Goal: Task Accomplishment & Management: Manage account settings

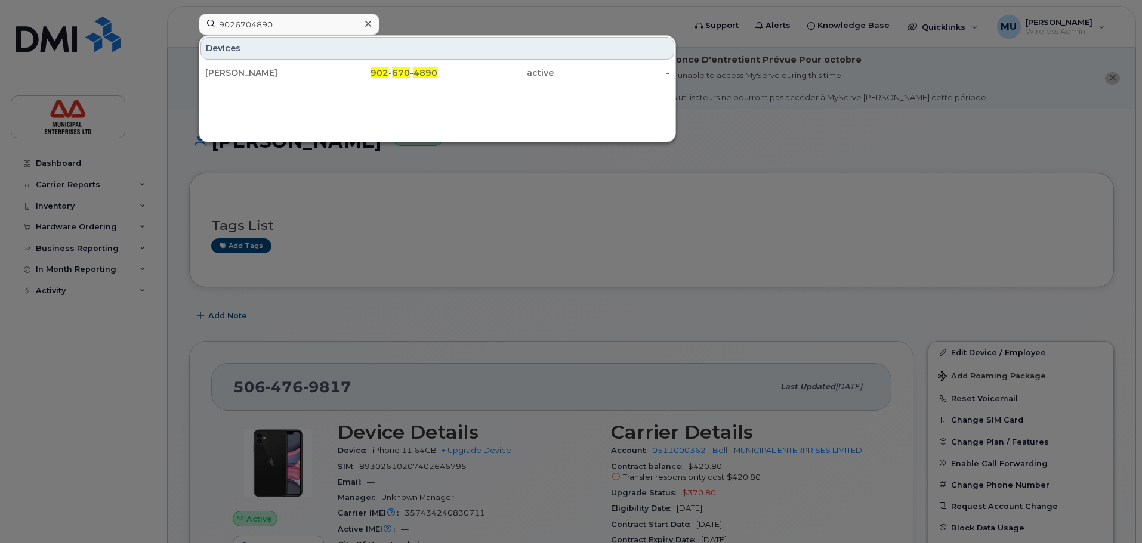
drag, startPoint x: 310, startPoint y: 22, endPoint x: 0, endPoint y: 5, distance: 310.0
click at [189, 14] on div "9026704890 Devices Lisa Hartzke 902 - 670 - 4890 active -" at bounding box center [437, 27] width 497 height 26
click at [293, 26] on input "9026704890" at bounding box center [289, 24] width 181 height 21
click at [296, 21] on input "9026704890" at bounding box center [289, 24] width 181 height 21
paste input "506-313-1324"
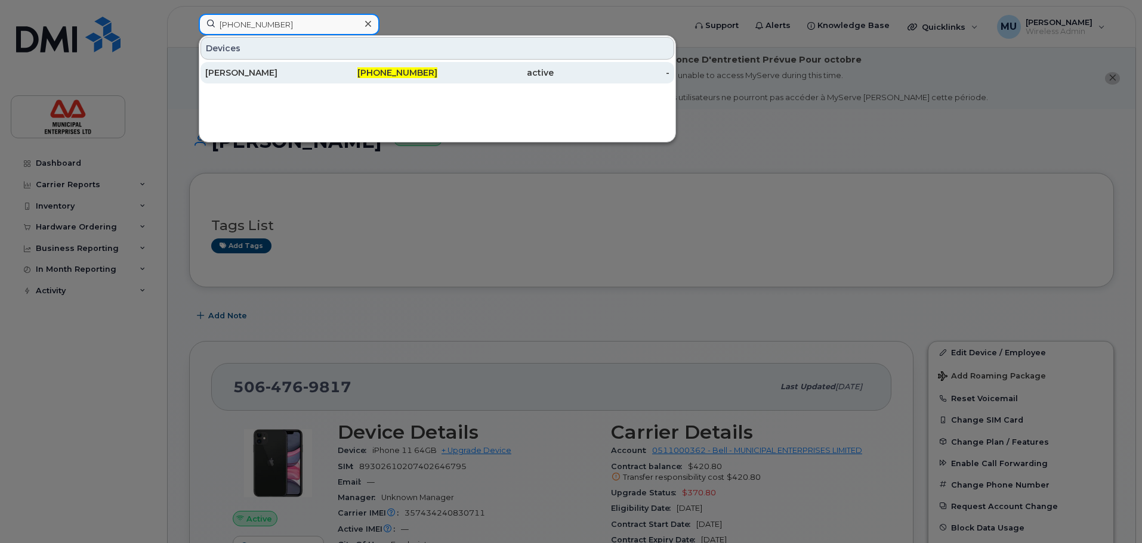
type input "506-313-1324"
click at [234, 73] on div "[PERSON_NAME]" at bounding box center [263, 73] width 116 height 12
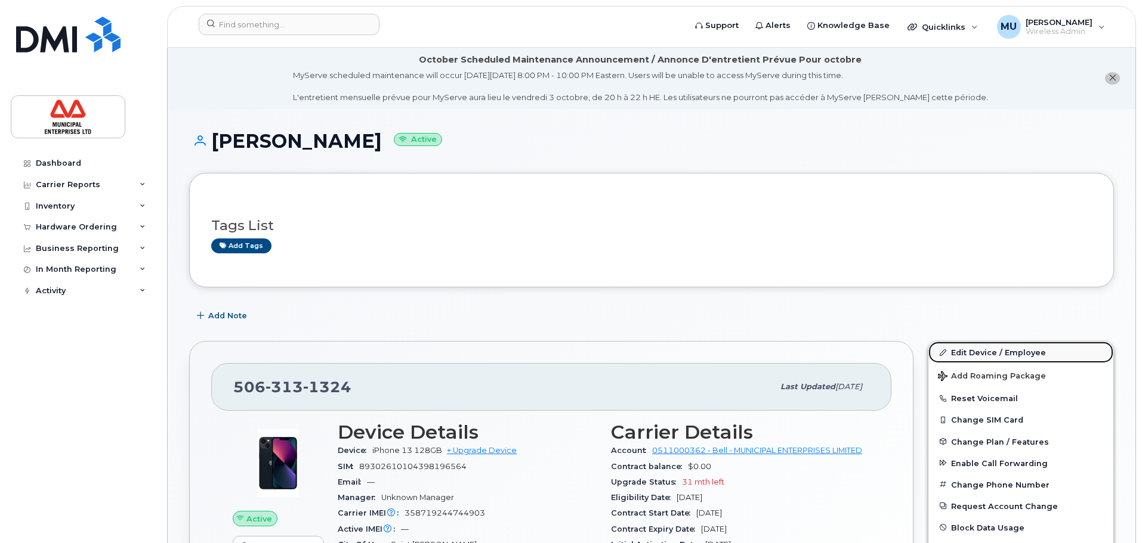
click at [972, 346] on link "Edit Device / Employee" at bounding box center [1020, 352] width 185 height 21
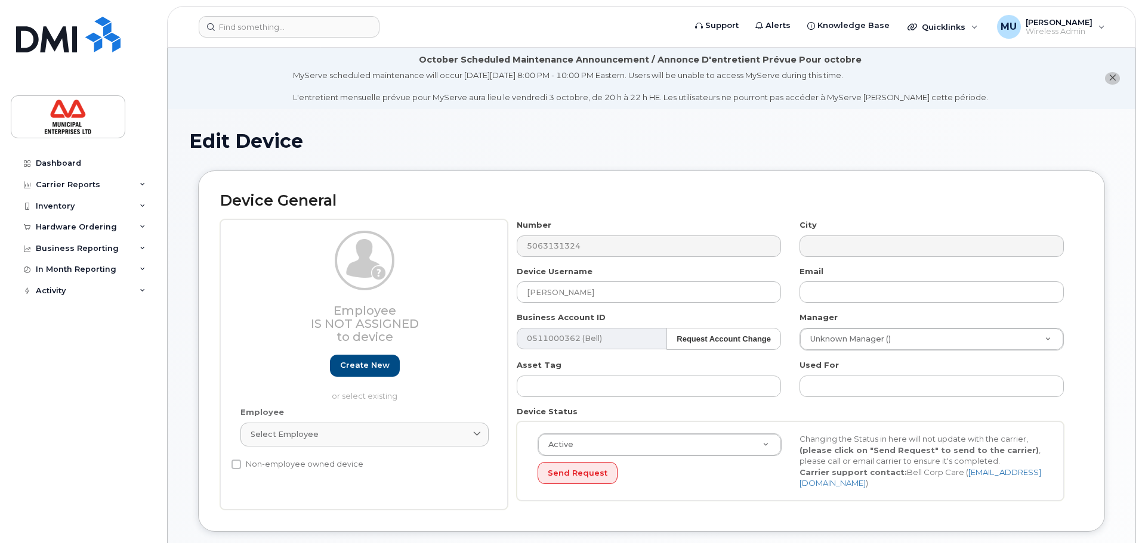
select select "3844586"
drag, startPoint x: 615, startPoint y: 289, endPoint x: 409, endPoint y: 265, distance: 207.1
click at [409, 265] on div "Employee Is not assigned to device Create new or select existing Employee Selec…" at bounding box center [651, 364] width 862 height 290
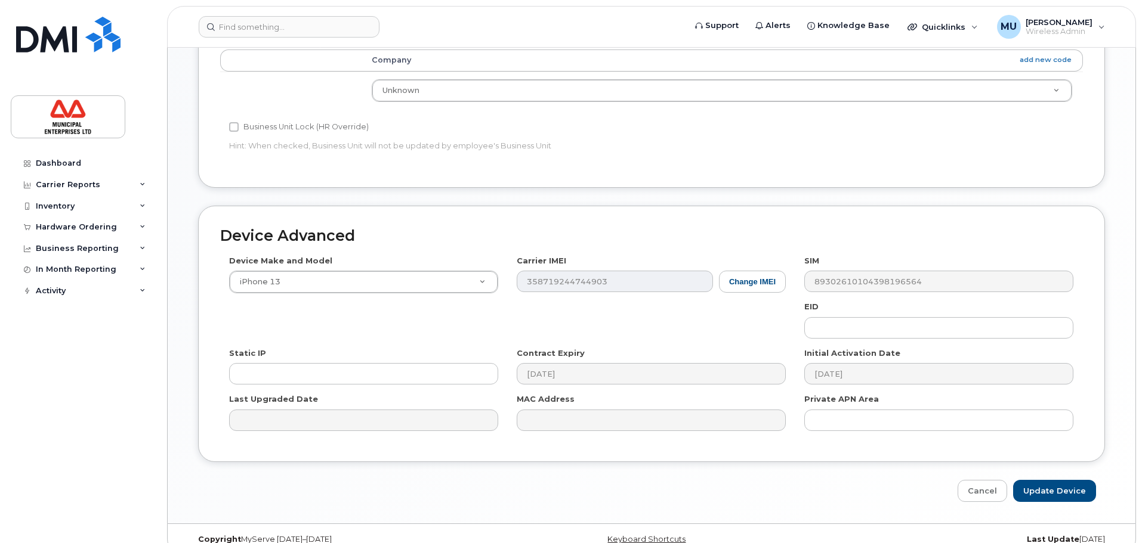
scroll to position [568, 0]
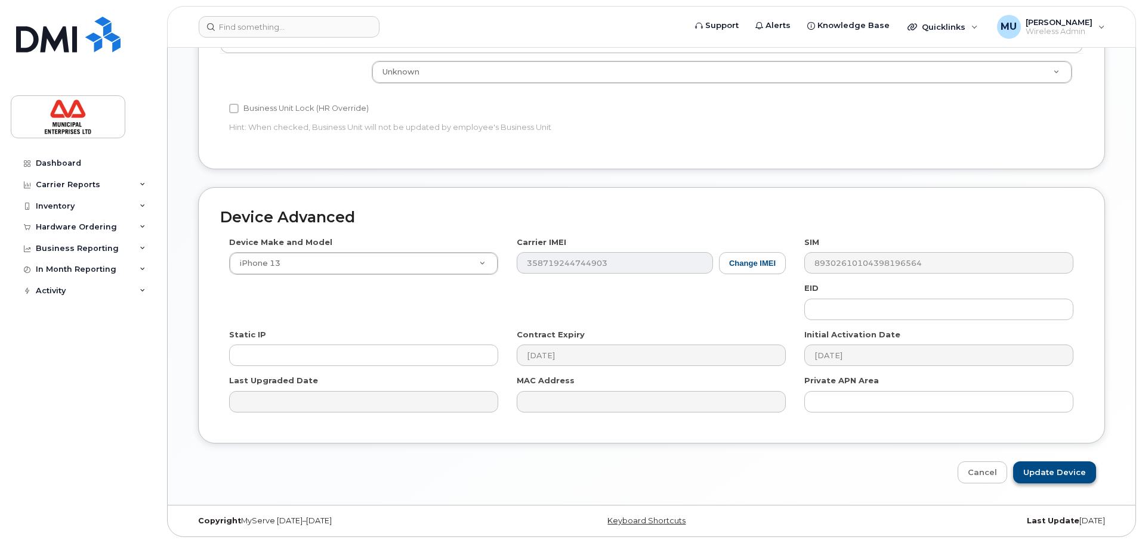
type input "Spare [DATE]"
click at [1057, 478] on input "Update Device" at bounding box center [1054, 473] width 83 height 22
type input "Saving..."
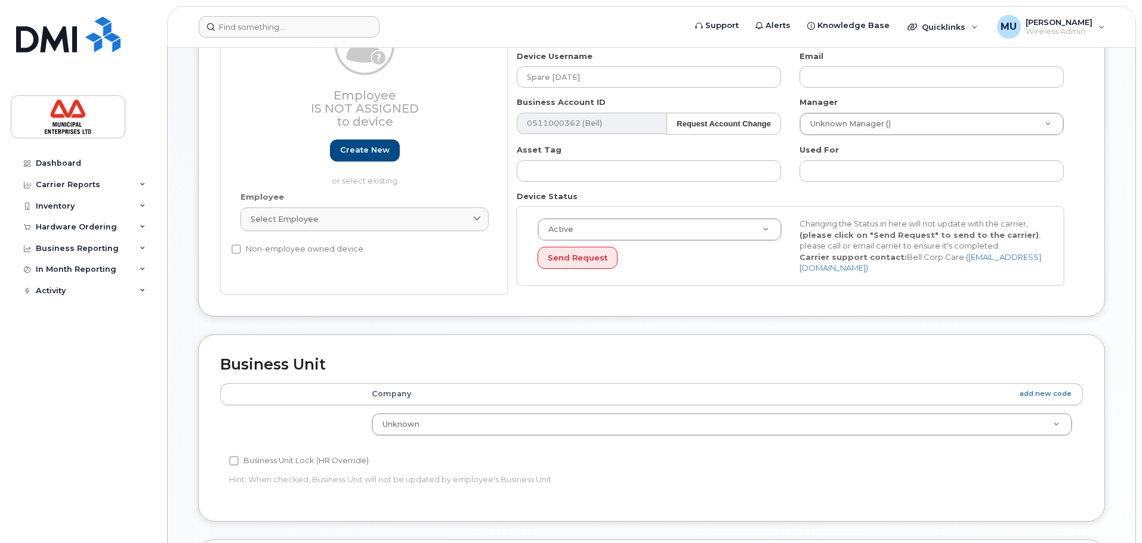
scroll to position [150, 0]
